Goal: Find specific page/section: Find specific page/section

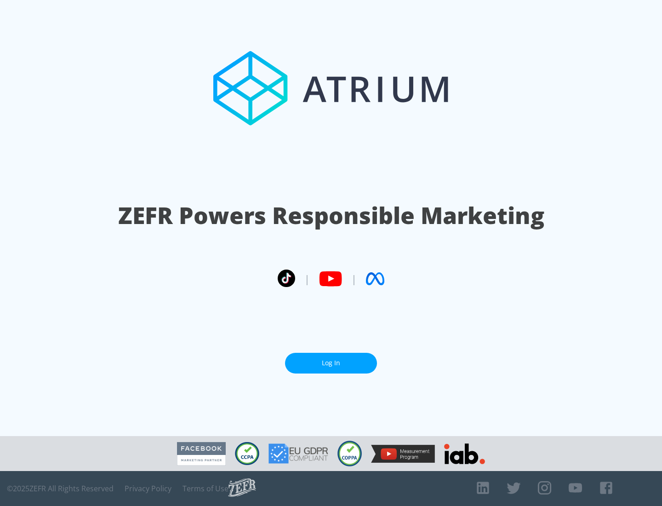
click at [331, 359] on link "Log In" at bounding box center [331, 363] width 92 height 21
